Goal: Transaction & Acquisition: Purchase product/service

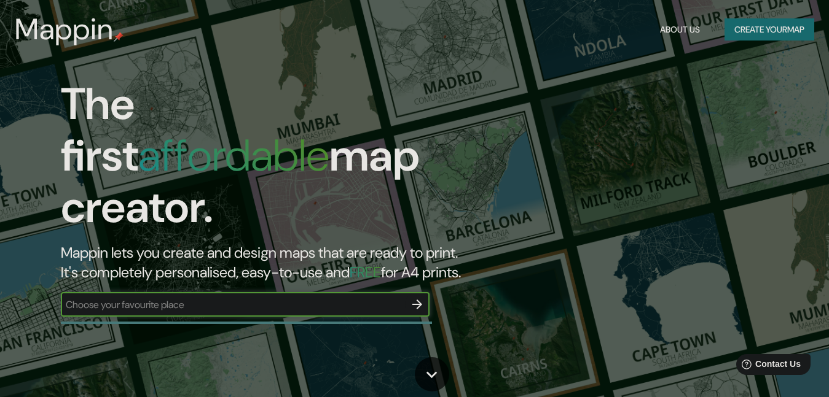
click at [266, 298] on input "text" at bounding box center [233, 305] width 344 height 14
type input "VILLA TUNARI"
click at [418, 297] on icon "button" at bounding box center [417, 304] width 15 height 15
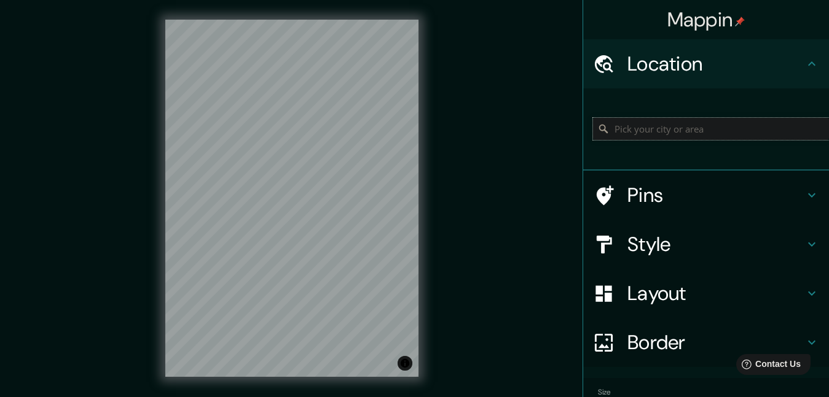
click at [674, 136] on input "Pick your city or area" at bounding box center [711, 129] width 236 height 22
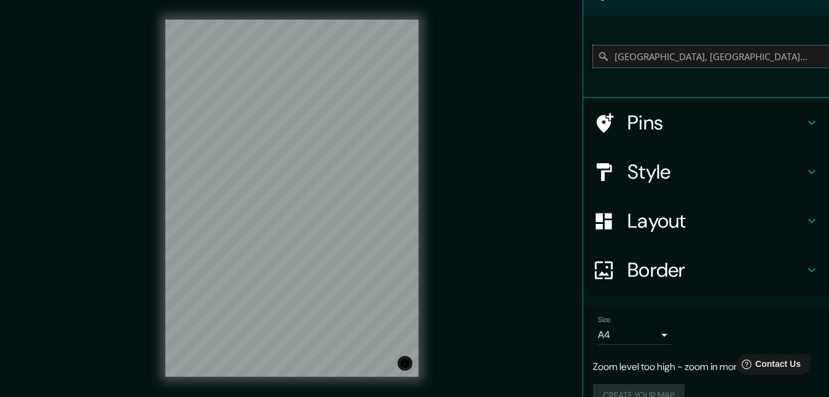
type input "[GEOGRAPHIC_DATA], [GEOGRAPHIC_DATA], [GEOGRAPHIC_DATA]"
click at [654, 332] on body "Mappin Location Villa Tunari, Departamento de Cochabamba, Bolivia Villa Tunari …" at bounding box center [414, 198] width 829 height 397
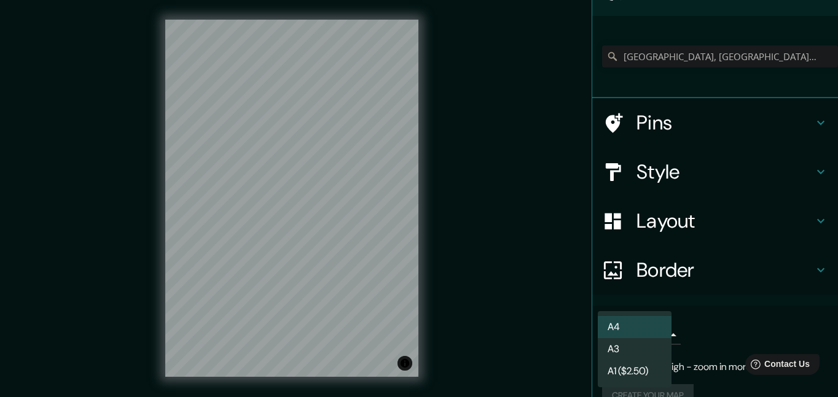
click at [633, 346] on li "A3" at bounding box center [635, 350] width 74 height 22
type input "a4"
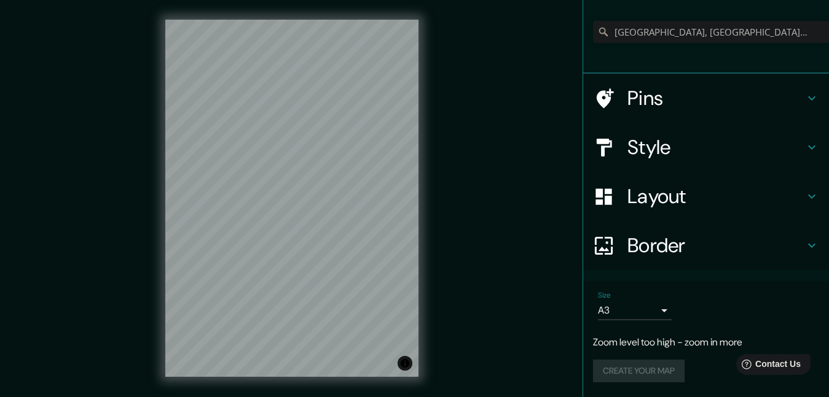
click at [653, 242] on h4 "Border" at bounding box center [715, 245] width 177 height 25
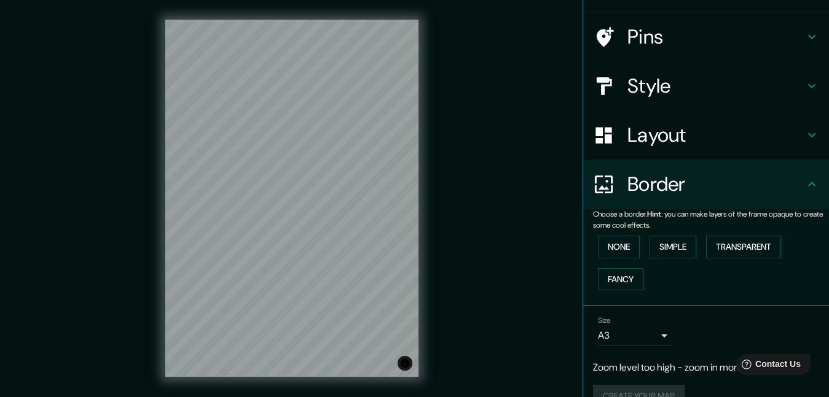
click at [665, 189] on h4 "Border" at bounding box center [715, 184] width 177 height 25
click at [637, 149] on div "Layout" at bounding box center [706, 135] width 246 height 49
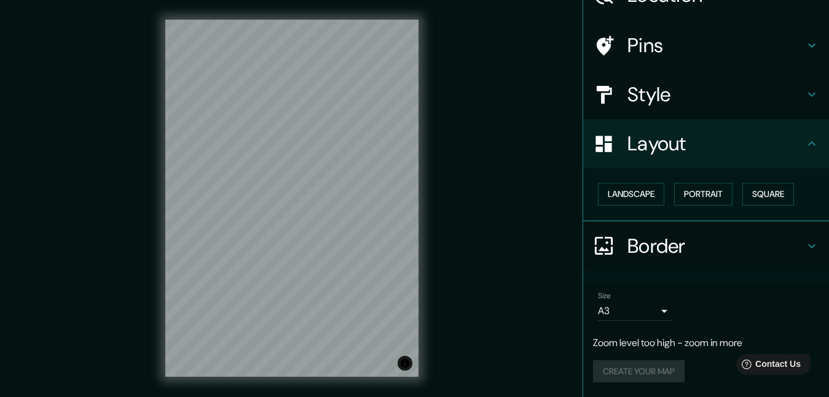
scroll to position [69, 0]
click at [635, 192] on button "Landscape" at bounding box center [631, 194] width 66 height 23
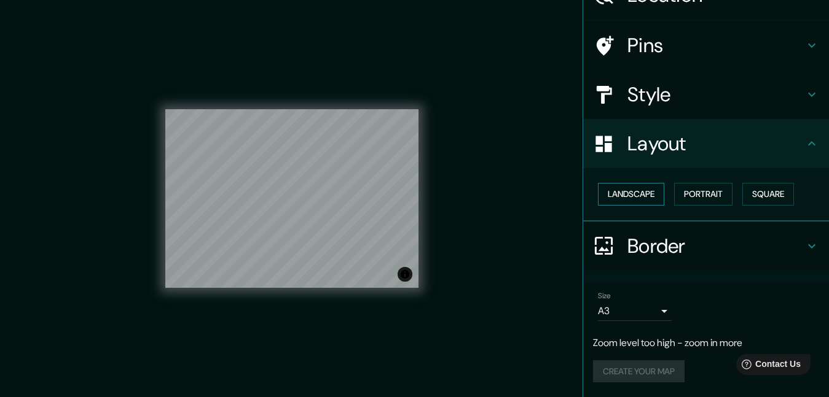
click at [649, 186] on button "Landscape" at bounding box center [631, 194] width 66 height 23
click at [687, 200] on button "Portrait" at bounding box center [703, 194] width 58 height 23
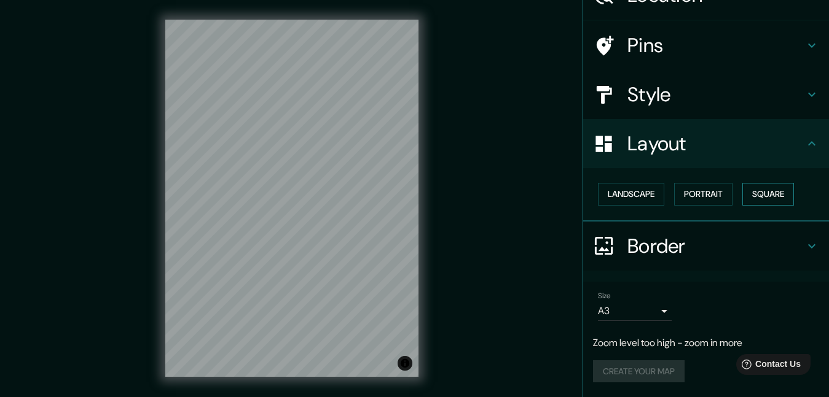
click at [750, 199] on button "Square" at bounding box center [768, 194] width 52 height 23
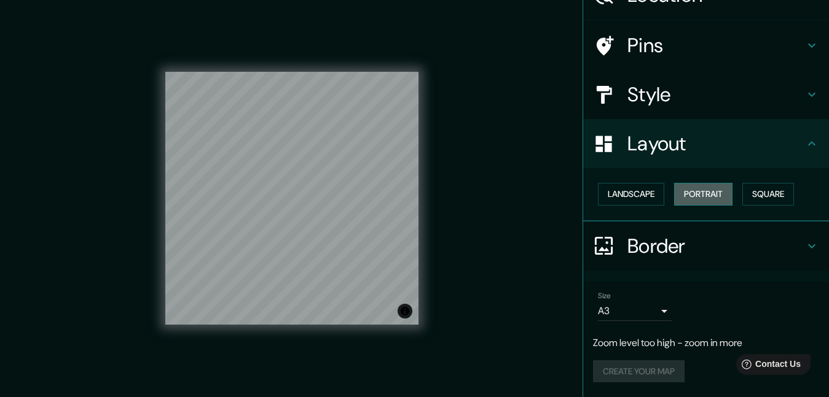
click at [715, 200] on button "Portrait" at bounding box center [703, 194] width 58 height 23
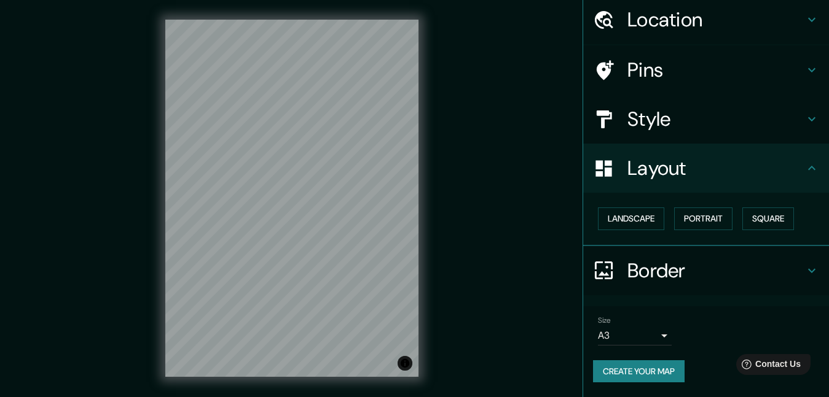
scroll to position [44, 0]
click at [420, 217] on div "© Mapbox © OpenStreetMap Improve this map" at bounding box center [292, 198] width 292 height 397
click at [642, 217] on button "Landscape" at bounding box center [631, 219] width 66 height 23
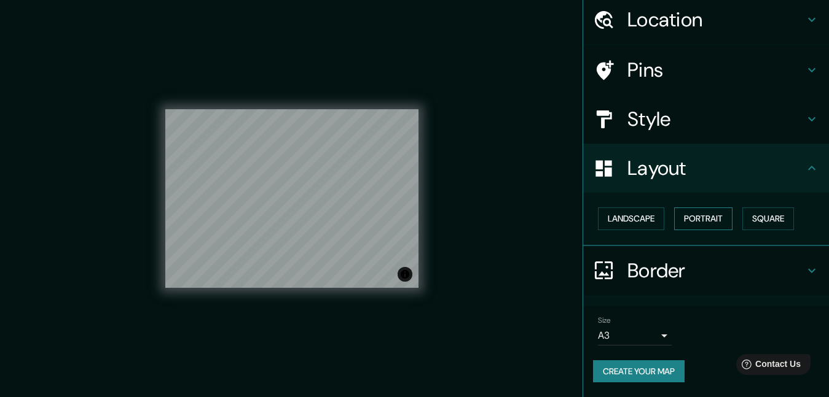
click at [674, 216] on button "Portrait" at bounding box center [703, 219] width 58 height 23
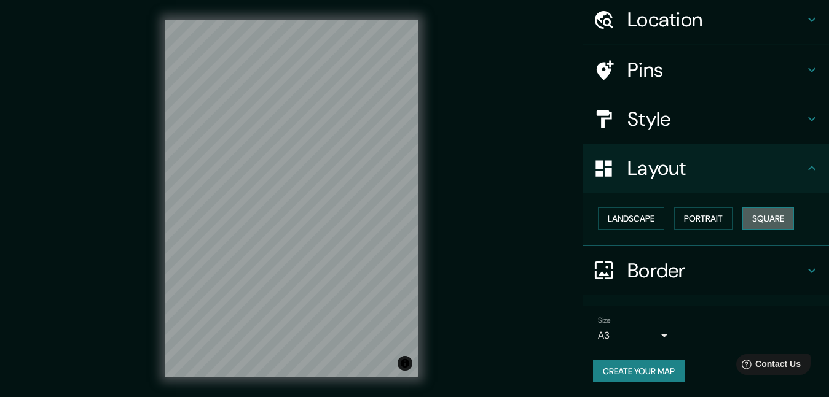
click at [761, 220] on button "Square" at bounding box center [768, 219] width 52 height 23
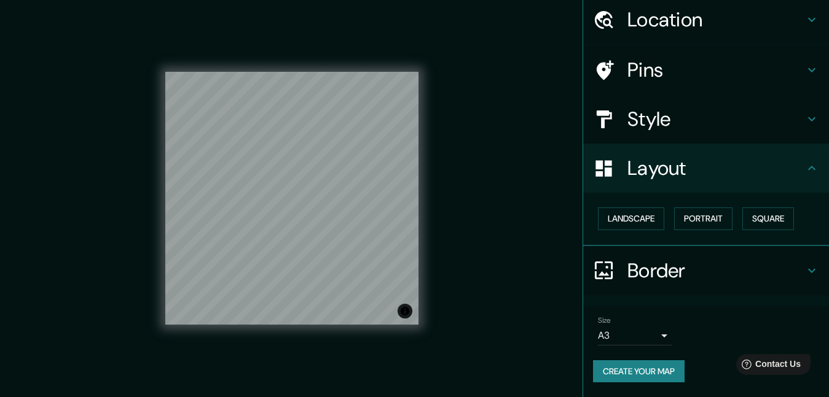
click at [656, 122] on h4 "Style" at bounding box center [715, 119] width 177 height 25
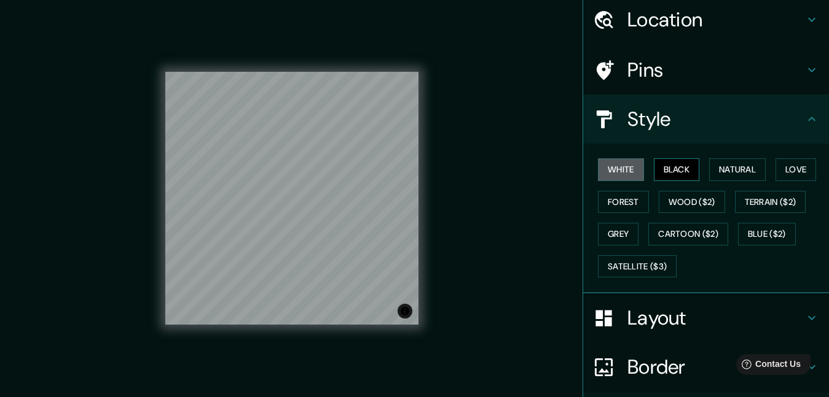
click at [673, 168] on button "Black" at bounding box center [677, 170] width 46 height 23
click at [748, 172] on button "Natural" at bounding box center [737, 170] width 57 height 23
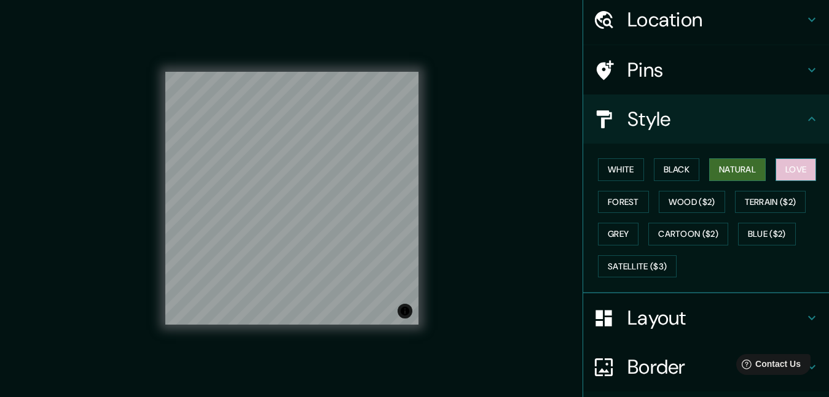
click at [788, 172] on button "Love" at bounding box center [795, 170] width 41 height 23
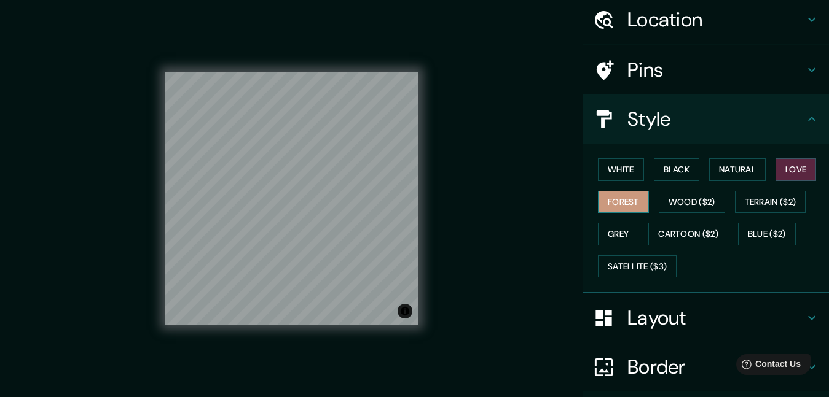
click at [612, 201] on button "Forest" at bounding box center [623, 202] width 51 height 23
click at [603, 232] on button "Grey" at bounding box center [618, 234] width 41 height 23
click at [607, 200] on button "Forest" at bounding box center [623, 202] width 51 height 23
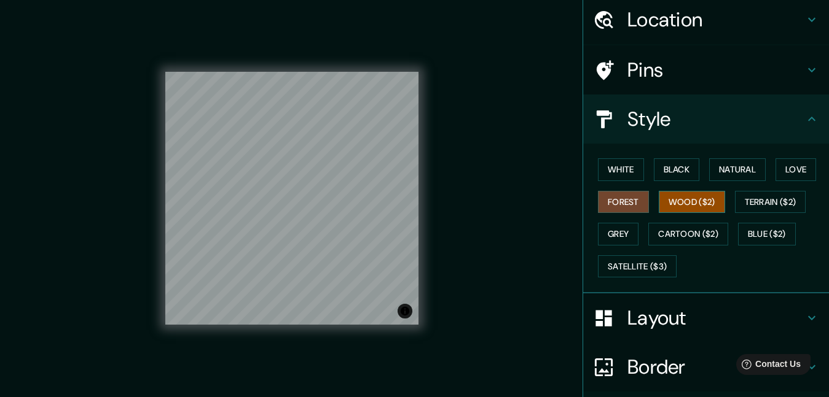
click at [676, 194] on button "Wood ($2)" at bounding box center [692, 202] width 66 height 23
drag, startPoint x: 420, startPoint y: 202, endPoint x: 480, endPoint y: 165, distance: 70.3
click at [480, 165] on div "Mappin Location Villa Tunari, Departamento de Cochabamba, Bolivia Villa Tunari …" at bounding box center [414, 208] width 829 height 417
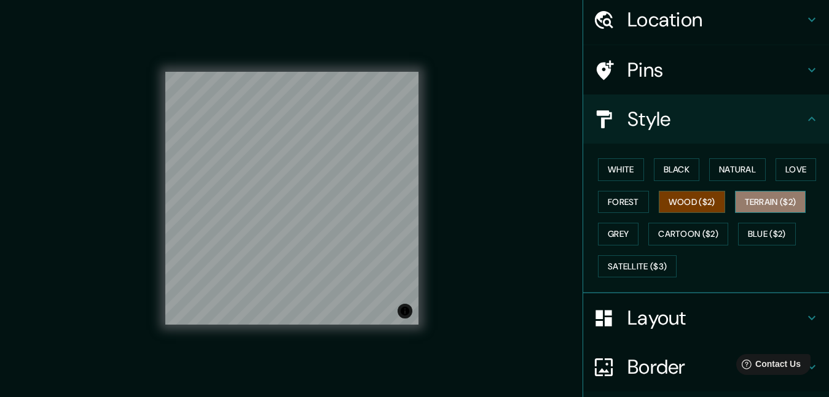
click at [771, 201] on button "Terrain ($2)" at bounding box center [770, 202] width 71 height 23
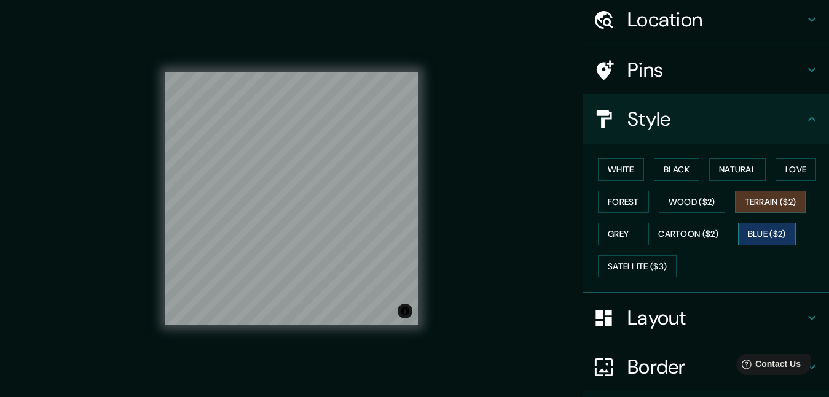
click at [764, 233] on button "Blue ($2)" at bounding box center [767, 234] width 58 height 23
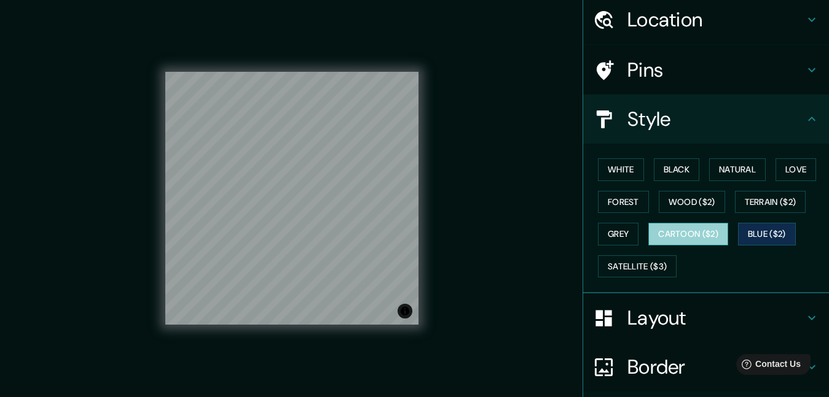
click at [683, 236] on button "Cartoon ($2)" at bounding box center [688, 234] width 80 height 23
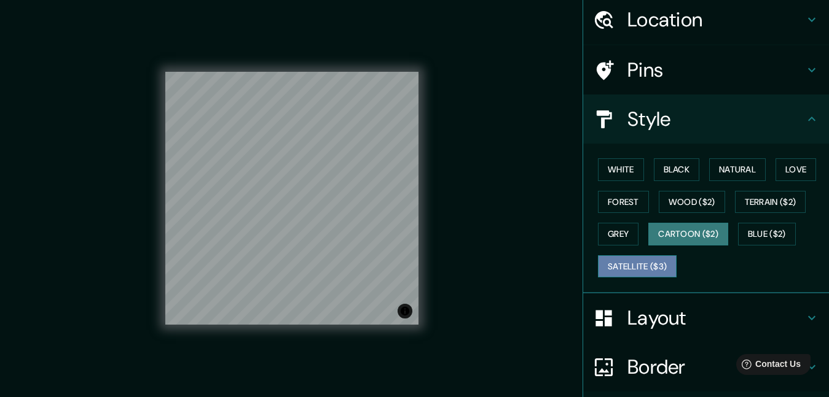
click at [638, 268] on button "Satellite ($3)" at bounding box center [637, 267] width 79 height 23
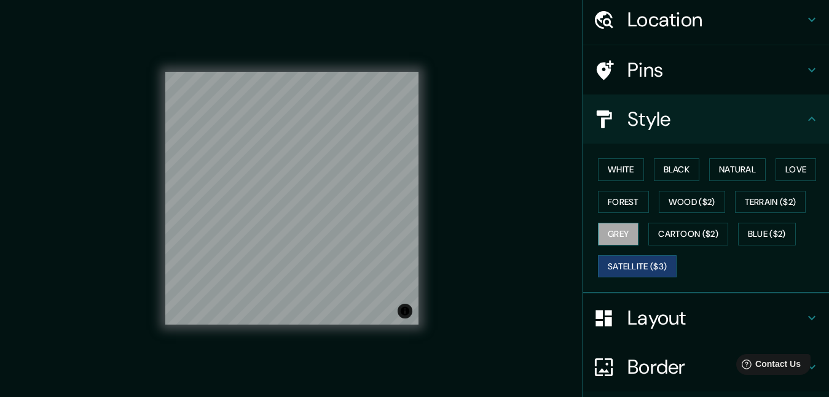
click at [612, 232] on button "Grey" at bounding box center [618, 234] width 41 height 23
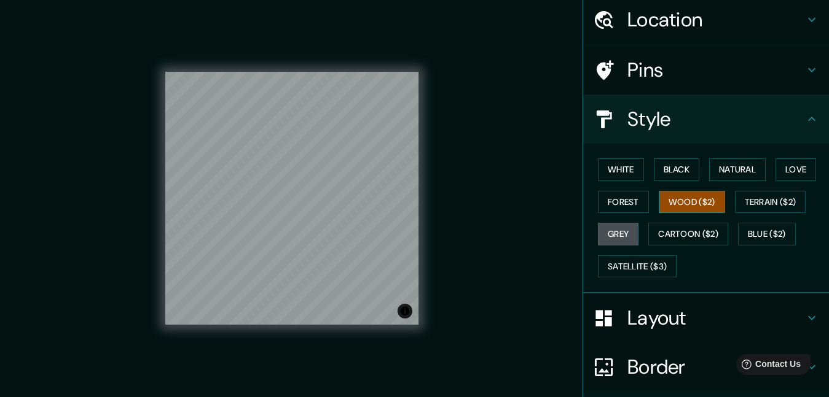
click at [676, 208] on button "Wood ($2)" at bounding box center [692, 202] width 66 height 23
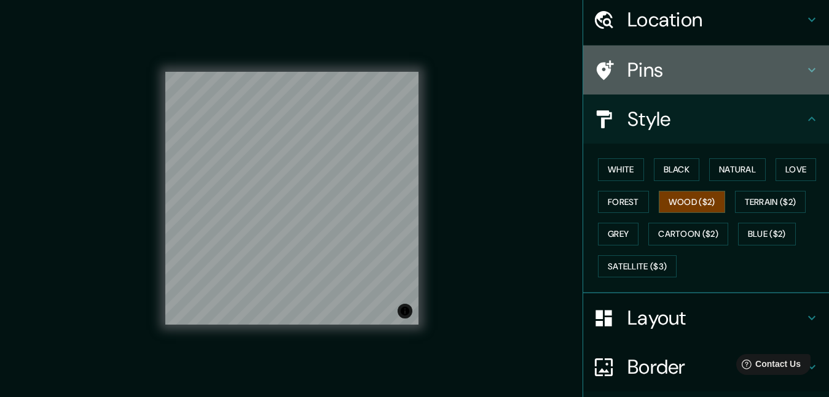
click at [652, 60] on h4 "Pins" at bounding box center [715, 70] width 177 height 25
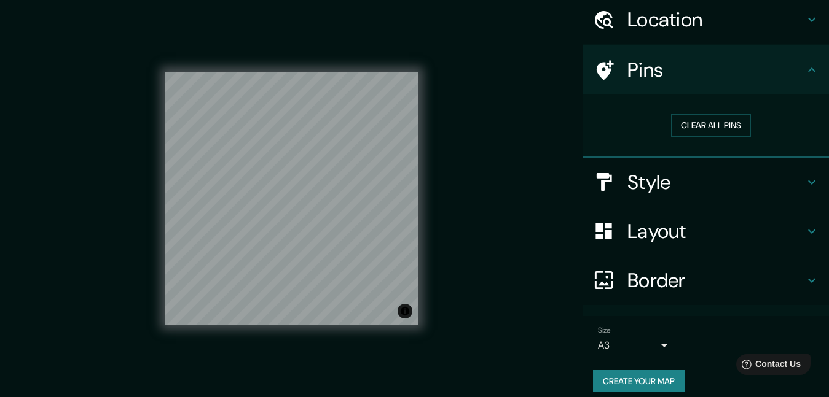
scroll to position [0, 0]
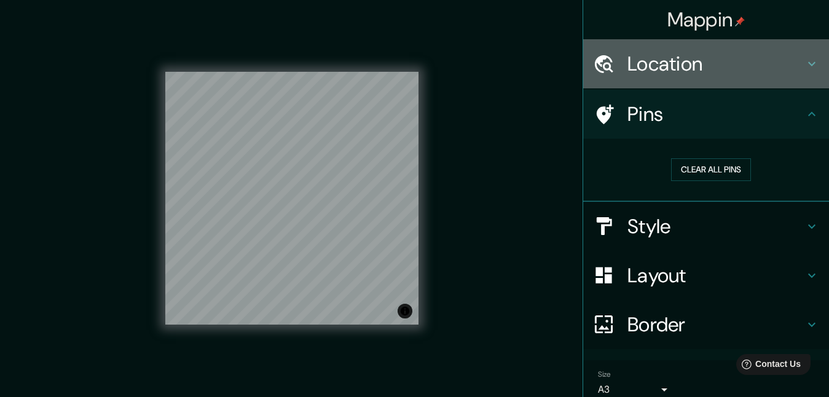
click at [668, 68] on h4 "Location" at bounding box center [715, 64] width 177 height 25
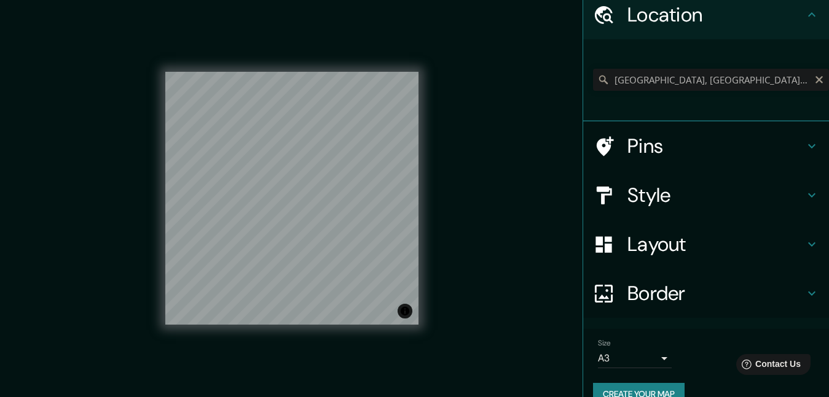
scroll to position [72, 0]
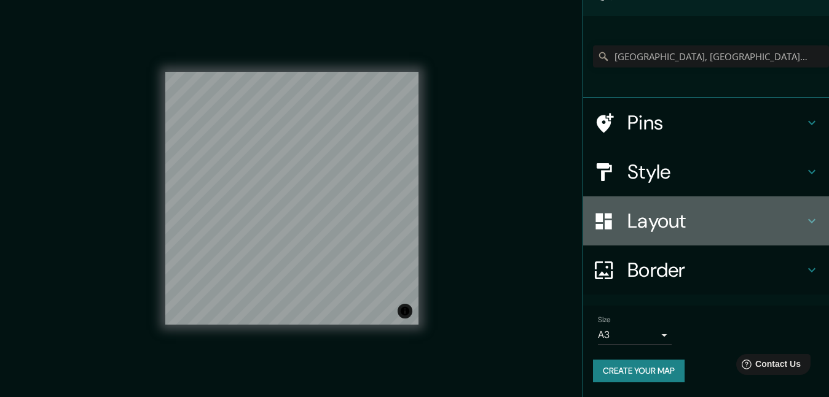
click at [648, 211] on h4 "Layout" at bounding box center [715, 221] width 177 height 25
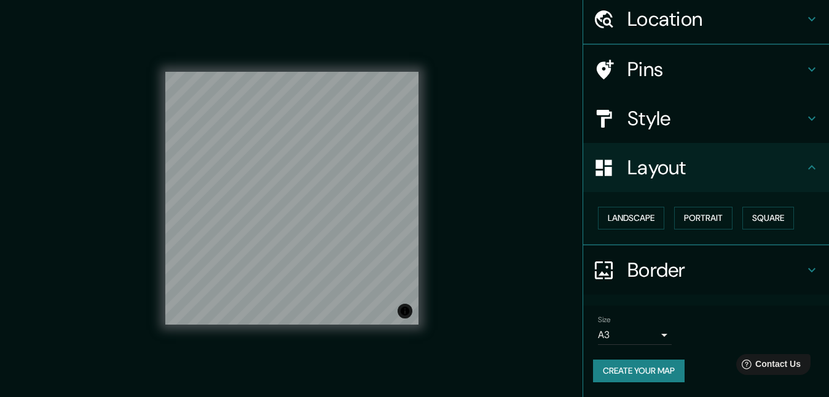
scroll to position [44, 0]
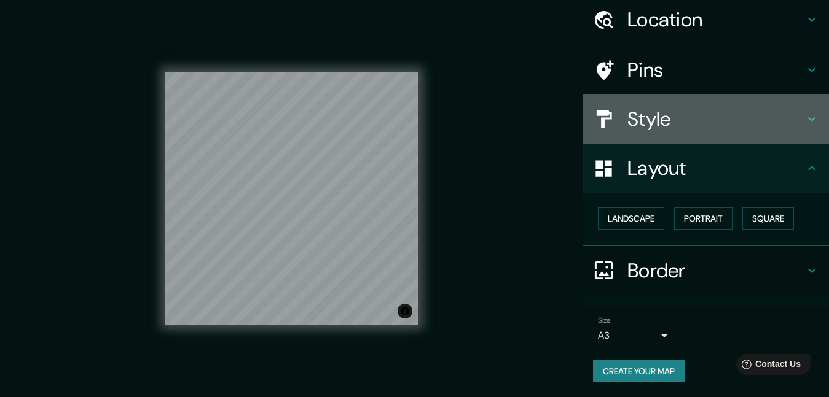
click at [627, 130] on h4 "Style" at bounding box center [715, 119] width 177 height 25
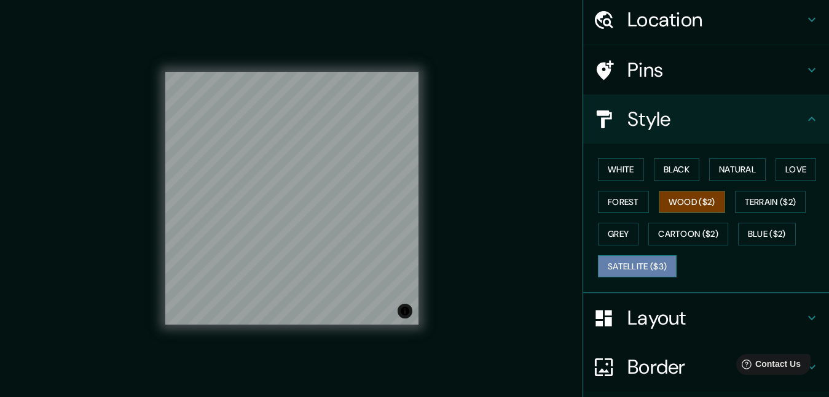
click at [642, 266] on button "Satellite ($3)" at bounding box center [637, 267] width 79 height 23
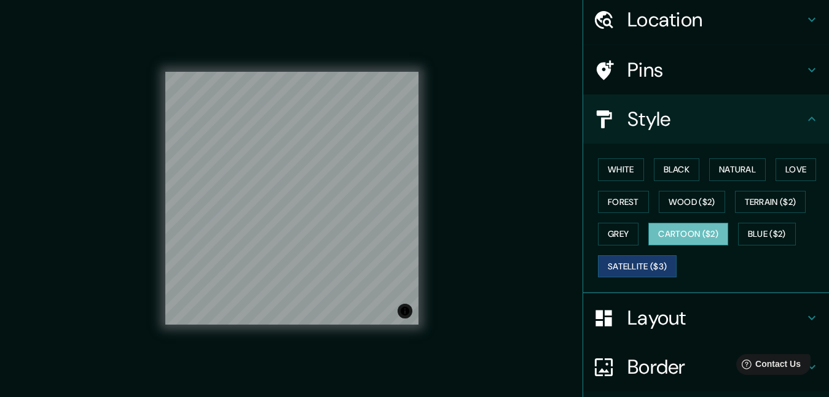
click at [677, 227] on button "Cartoon ($2)" at bounding box center [688, 234] width 80 height 23
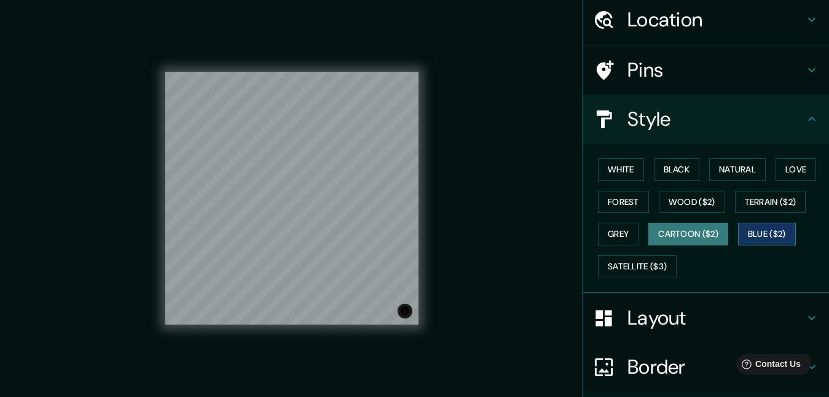
click at [777, 231] on button "Blue ($2)" at bounding box center [767, 234] width 58 height 23
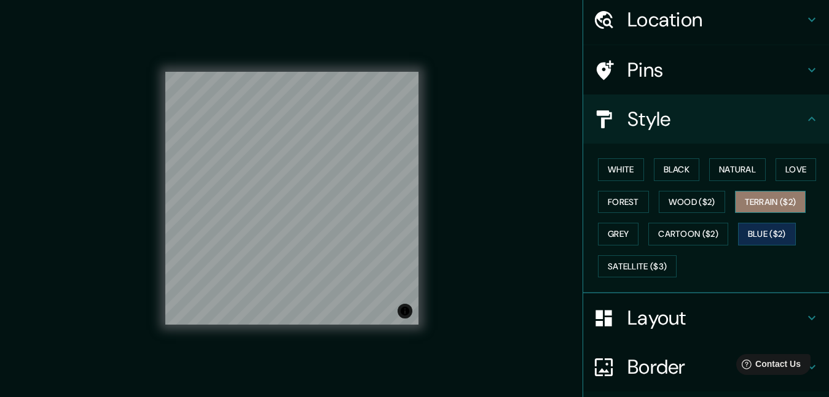
click at [769, 206] on button "Terrain ($2)" at bounding box center [770, 202] width 71 height 23
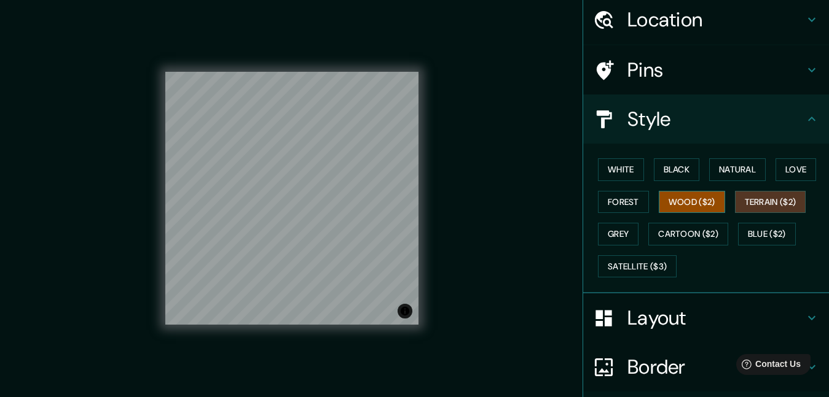
click at [704, 207] on button "Wood ($2)" at bounding box center [692, 202] width 66 height 23
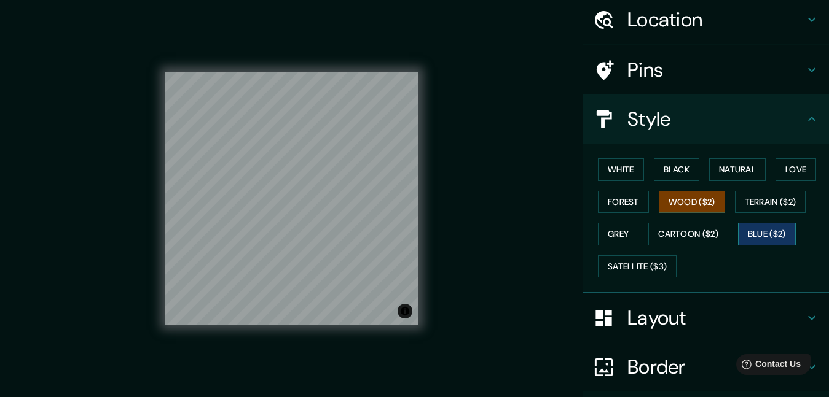
click at [750, 229] on button "Blue ($2)" at bounding box center [767, 234] width 58 height 23
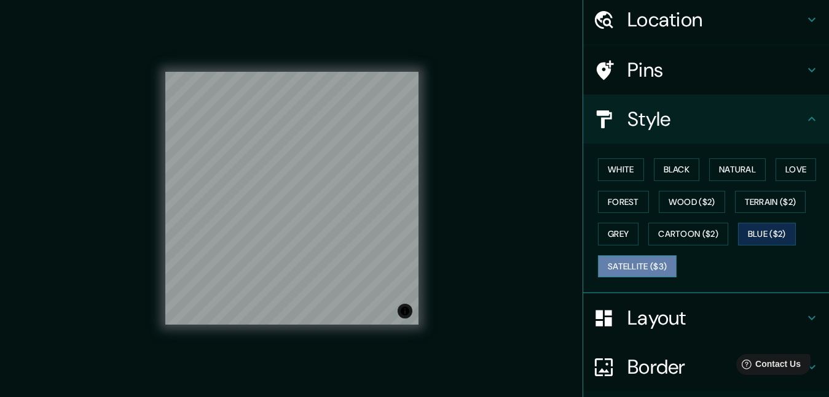
click at [636, 266] on button "Satellite ($3)" at bounding box center [637, 267] width 79 height 23
